Goal: Transaction & Acquisition: Subscribe to service/newsletter

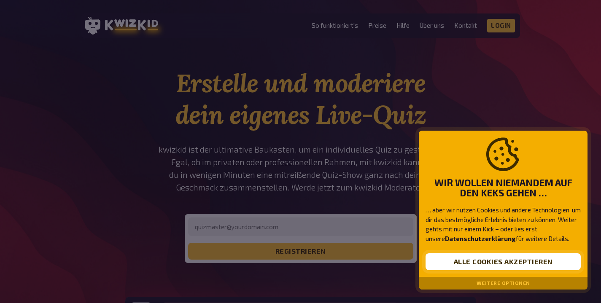
click at [488, 264] on button "Alle Cookies akzeptieren" at bounding box center [502, 261] width 155 height 17
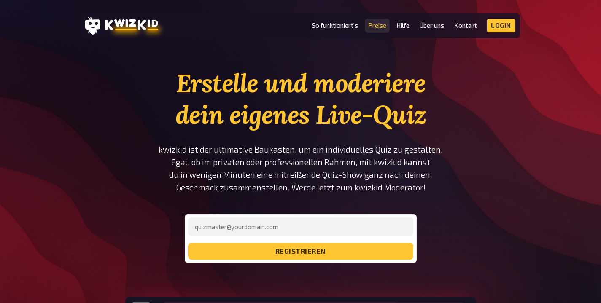
click at [380, 27] on link "Preise" at bounding box center [377, 25] width 18 height 7
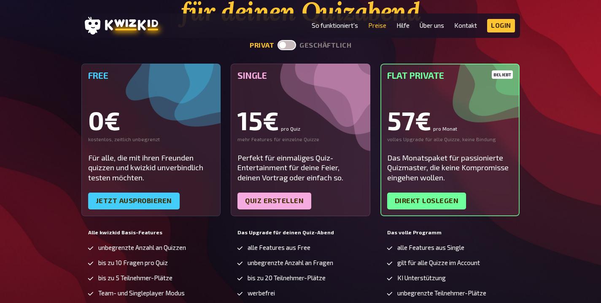
scroll to position [102, 0]
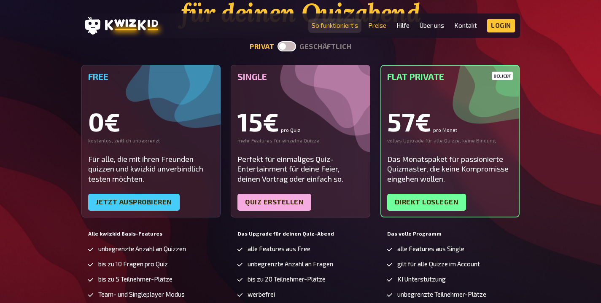
click at [320, 29] on link "So funktioniert's" at bounding box center [335, 25] width 46 height 7
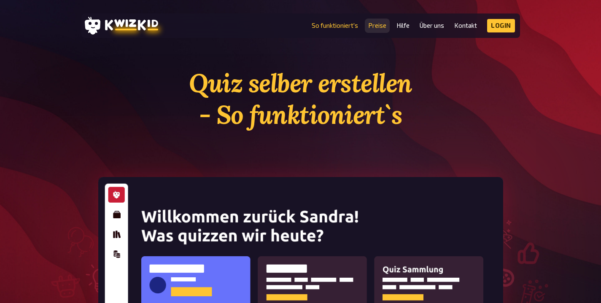
click at [383, 24] on link "Preise" at bounding box center [377, 25] width 18 height 7
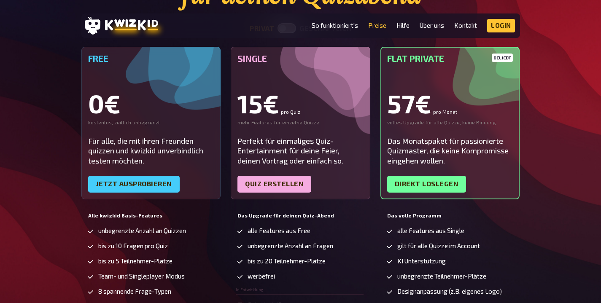
scroll to position [122, 0]
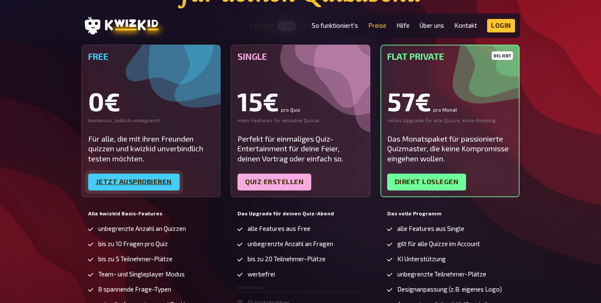
click at [135, 182] on link "Jetzt ausprobieren" at bounding box center [134, 182] width 92 height 17
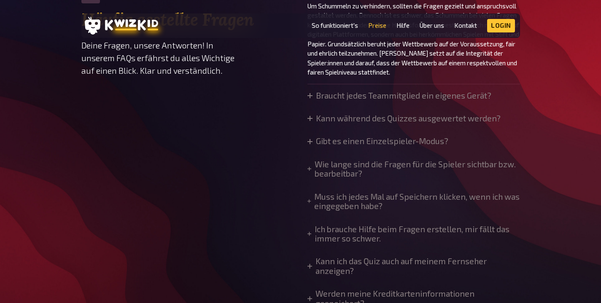
scroll to position [667, 0]
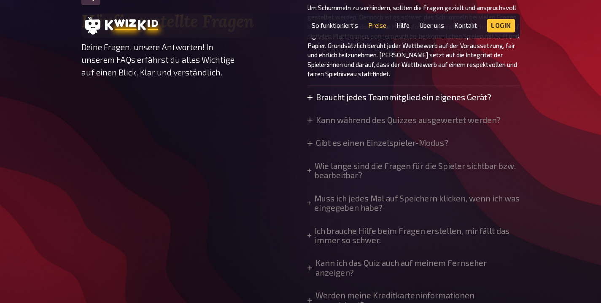
click at [349, 96] on summary "Braucht jedes Teammitglied ein eigenes Gerät?" at bounding box center [399, 97] width 184 height 9
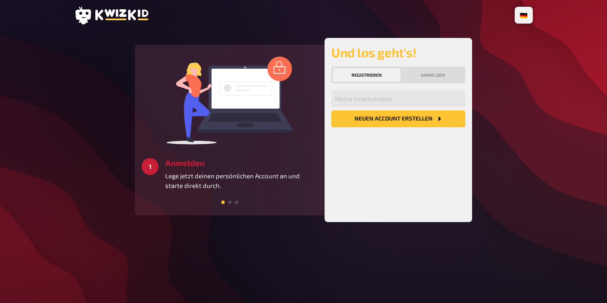
click at [229, 204] on span at bounding box center [229, 202] width 3 height 3
